Goal: Download file/media

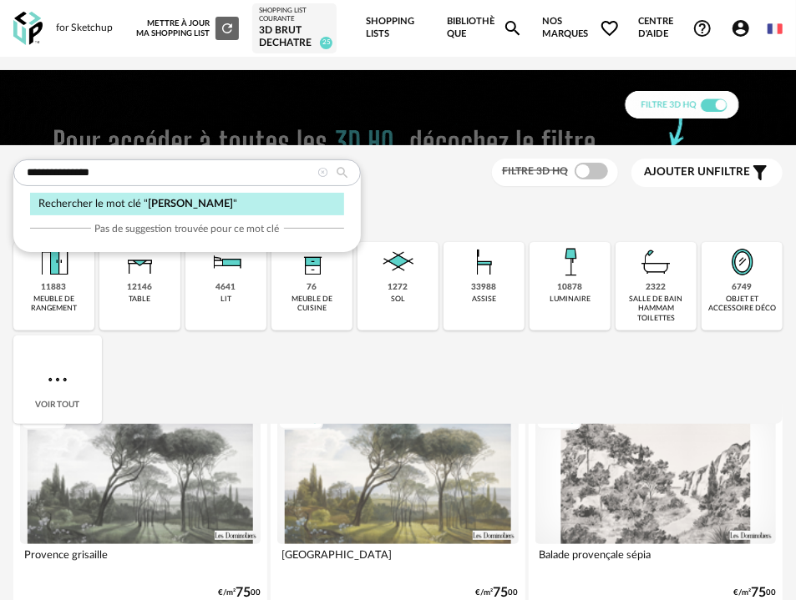
type input "**********"
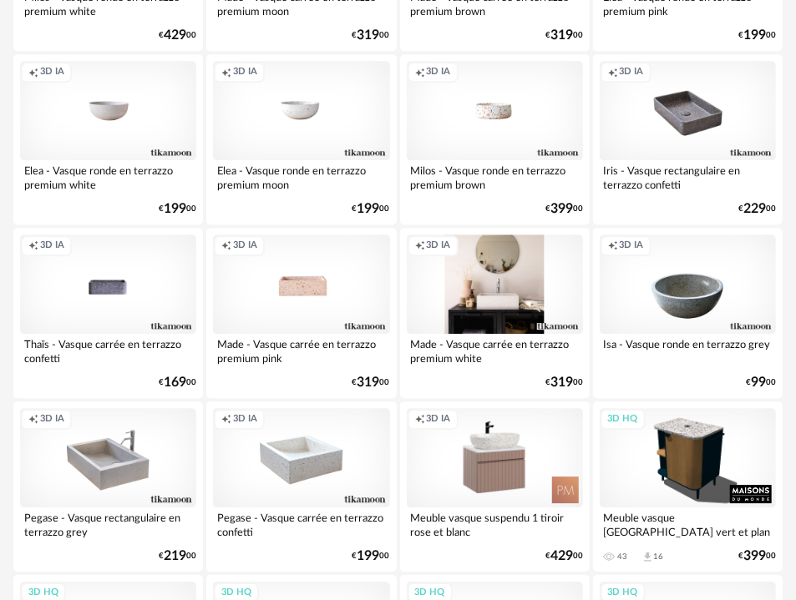
scroll to position [1567, 0]
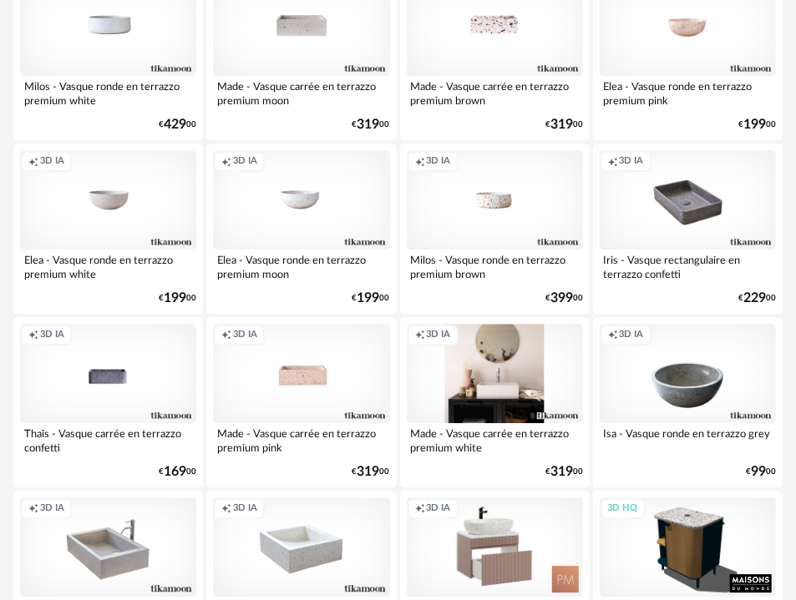
click at [553, 543] on div "Creation icon 3D IA" at bounding box center [495, 547] width 176 height 99
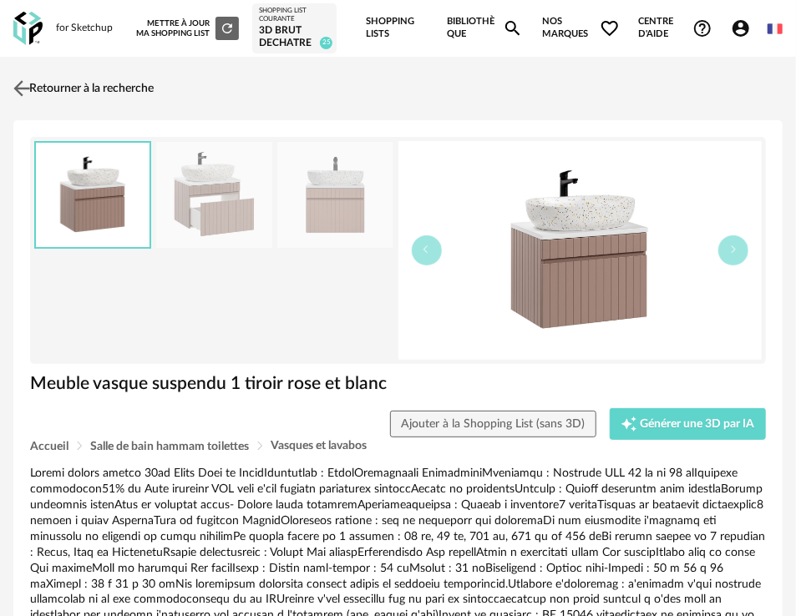
click at [138, 94] on link "Retourner à la recherche" at bounding box center [81, 88] width 144 height 37
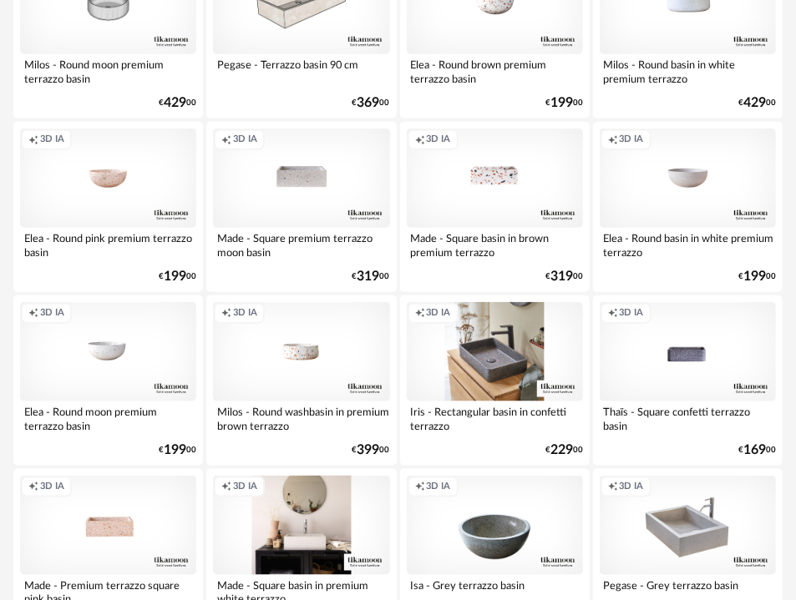
scroll to position [918, 0]
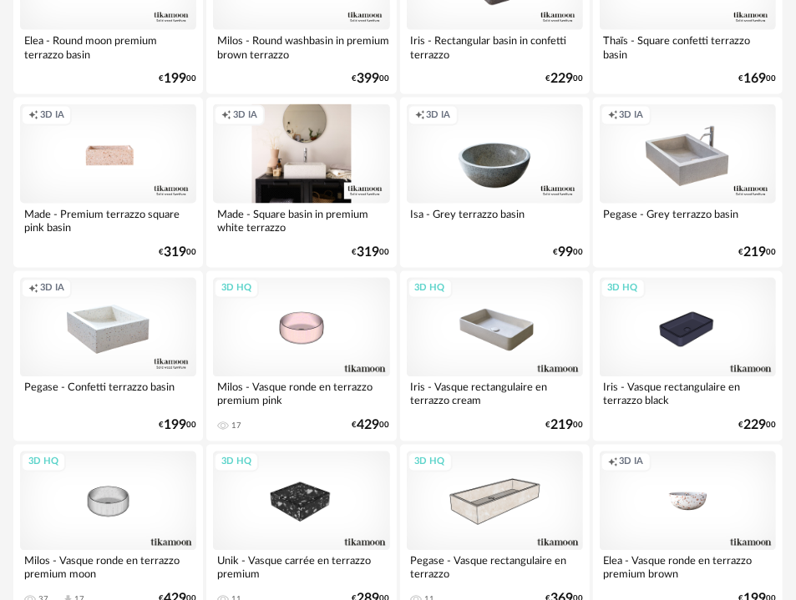
click at [523, 332] on div "3D HQ" at bounding box center [495, 327] width 176 height 99
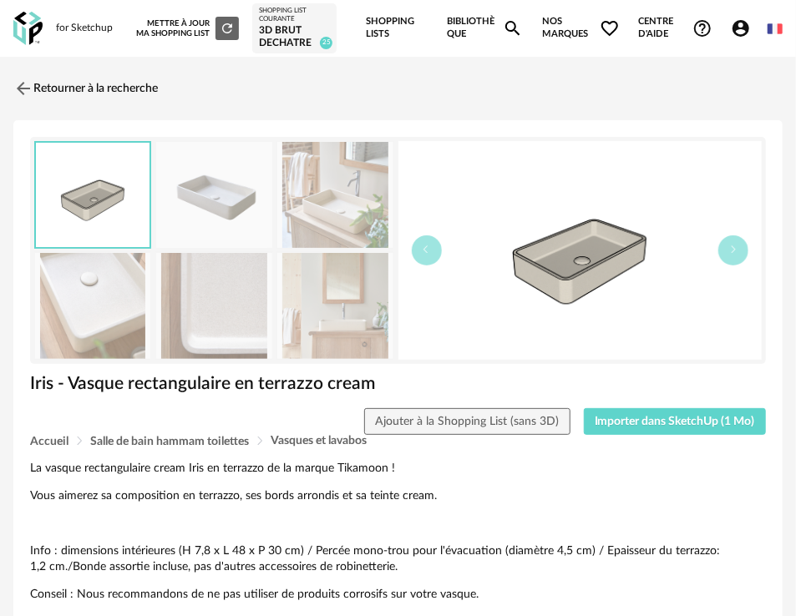
click at [244, 208] on img at bounding box center [213, 195] width 115 height 106
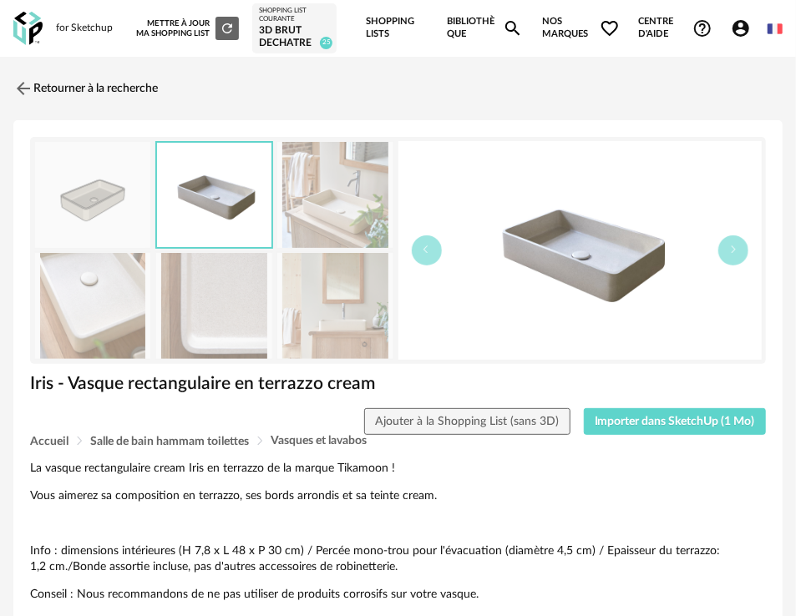
click at [148, 316] on img at bounding box center [92, 306] width 115 height 106
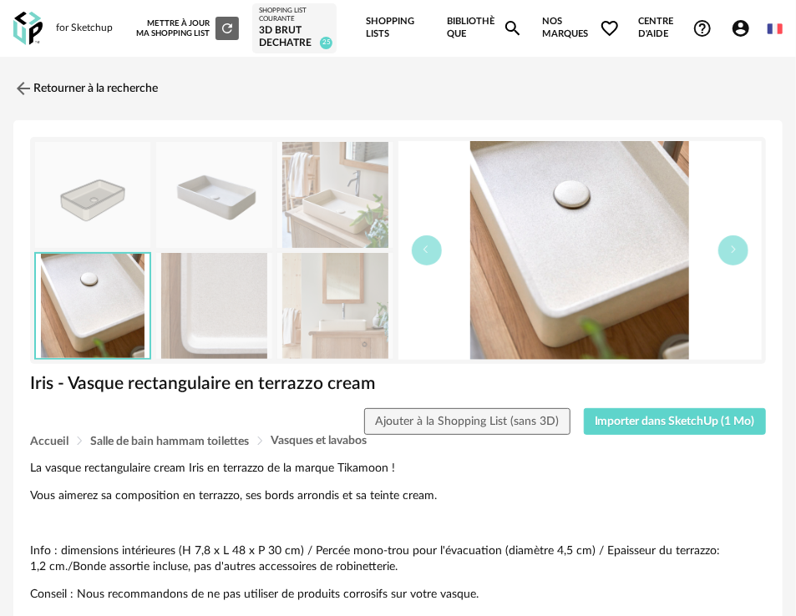
click at [628, 407] on div "Iris - Vasque rectangulaire en terrazzo cream" at bounding box center [398, 390] width 752 height 36
click at [630, 419] on span "Importer dans SketchUp (1 Mo)" at bounding box center [674, 422] width 160 height 12
